Goal: Task Accomplishment & Management: Complete application form

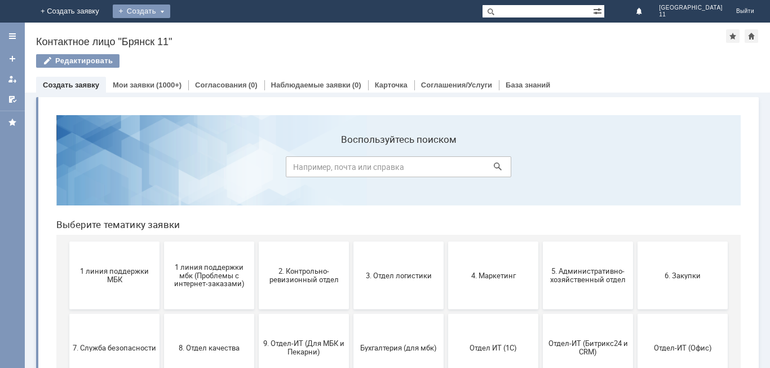
click at [170, 8] on div "Создать" at bounding box center [141, 12] width 57 height 14
click at [203, 26] on div "Заявка" at bounding box center [158, 34] width 90 height 18
click at [170, 11] on div "Создать" at bounding box center [141, 12] width 57 height 14
click at [201, 33] on link "Заявка" at bounding box center [158, 34] width 86 height 14
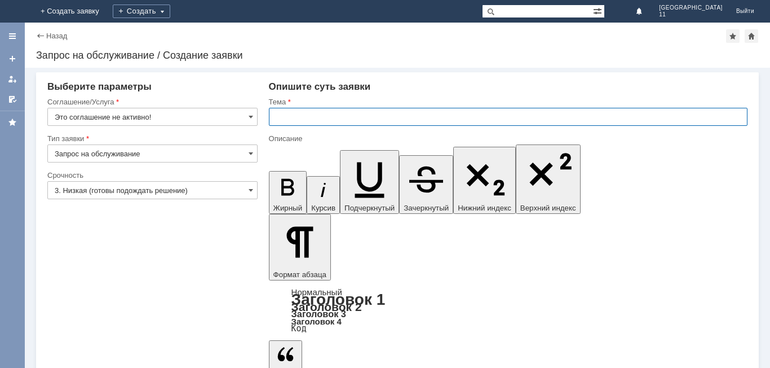
click at [272, 117] on input "text" at bounding box center [508, 117] width 479 height 18
type input "мбк 11 Брянск. Списание тестеров"
click at [252, 117] on span at bounding box center [251, 116] width 5 height 9
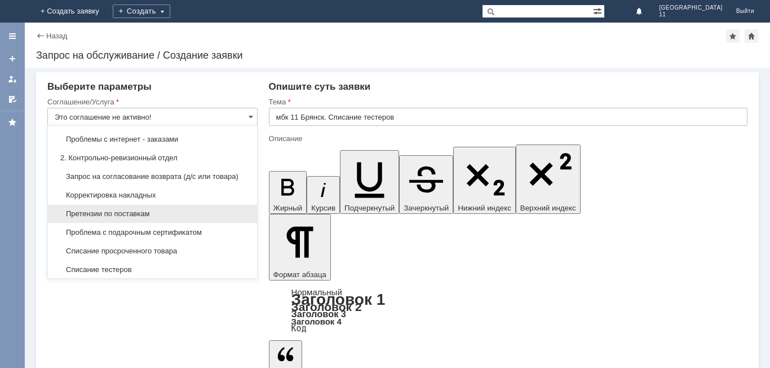
scroll to position [169, 0]
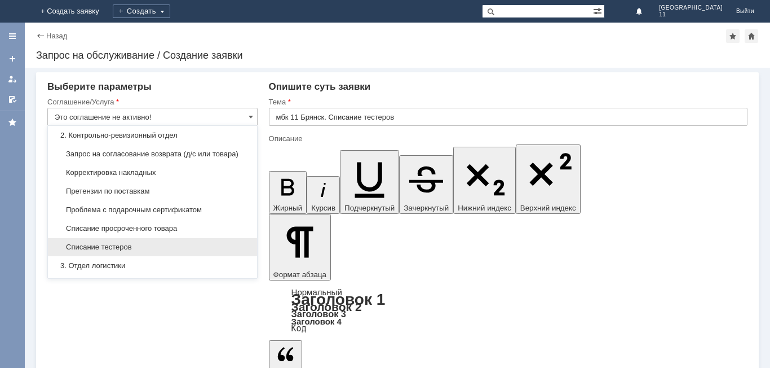
click at [152, 251] on span "Списание тестеров" at bounding box center [153, 246] width 196 height 9
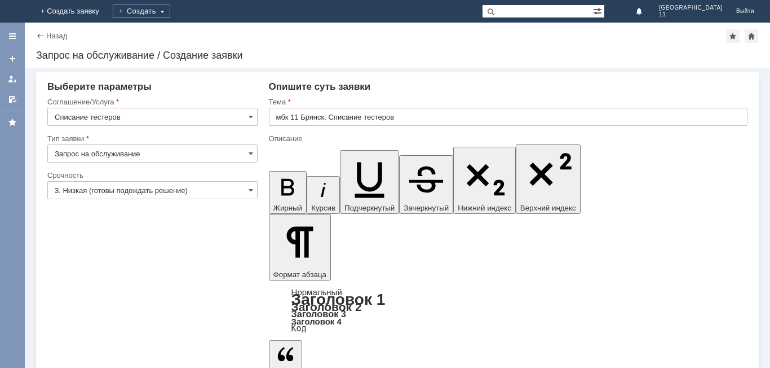
type input "Списание тестеров"
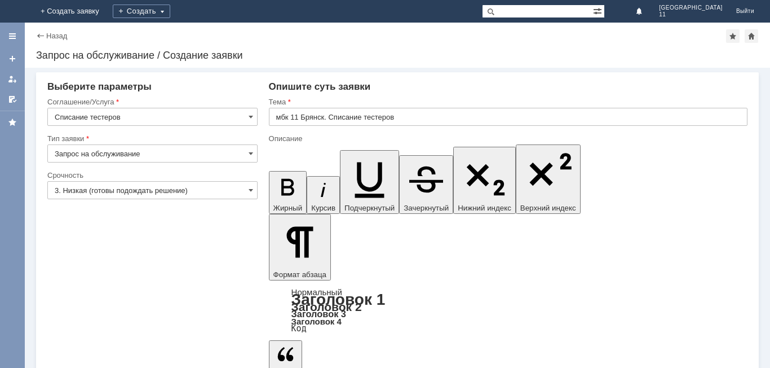
scroll to position [269, 3]
click at [249, 191] on span at bounding box center [251, 189] width 5 height 9
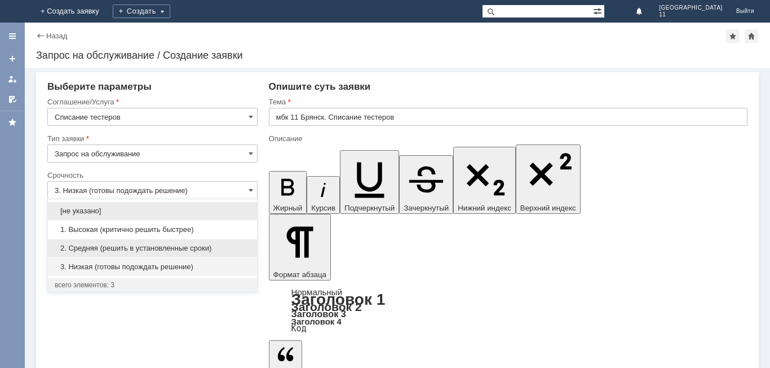
click at [170, 246] on span "2. Средняя (решить в установленные сроки)" at bounding box center [153, 248] width 196 height 9
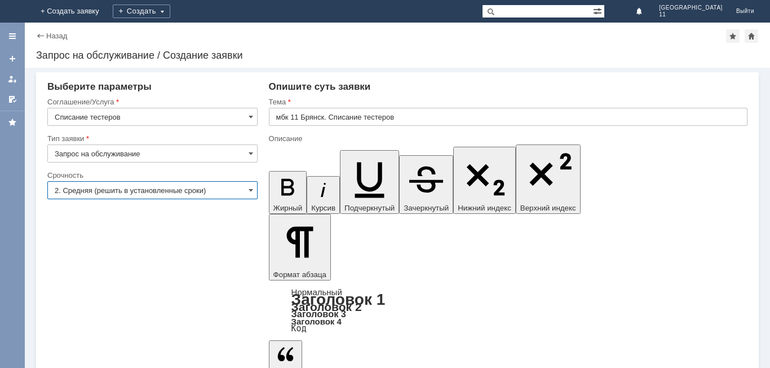
type input "2. Средняя (решить в установленные сроки)"
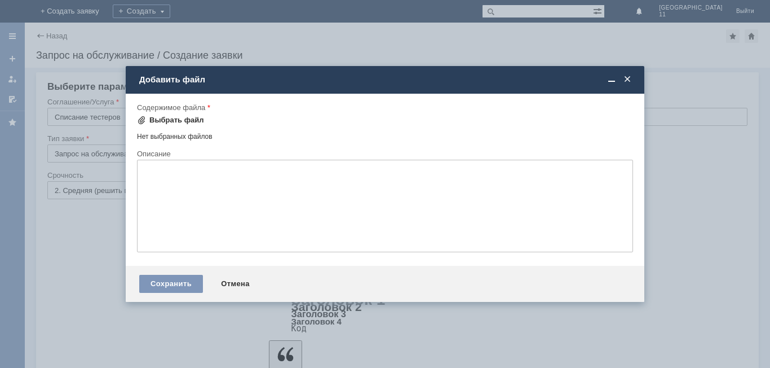
click at [181, 122] on div "Выбрать файл" at bounding box center [176, 120] width 55 height 9
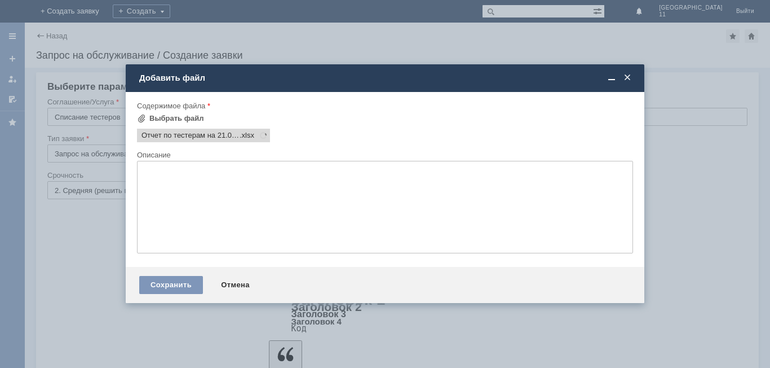
scroll to position [0, 0]
click at [193, 284] on div "Сохранить" at bounding box center [171, 285] width 64 height 18
